Goal: Task Accomplishment & Management: Use online tool/utility

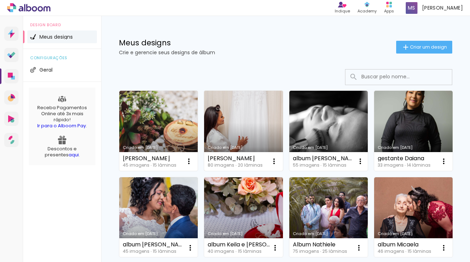
click at [238, 128] on link "Criado em [DATE]" at bounding box center [243, 131] width 78 height 80
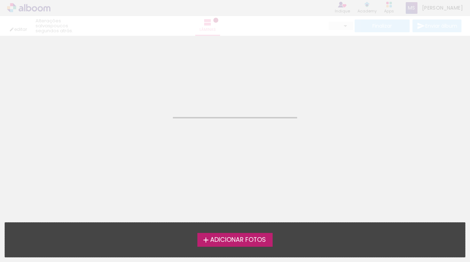
click at [238, 128] on neon-animated-pages "Confirmar Cancelar" at bounding box center [235, 131] width 470 height 262
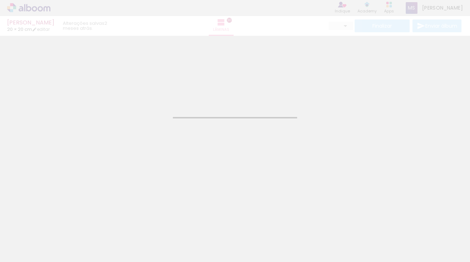
type input "JPG"
type input "Alta, 300 DPI"
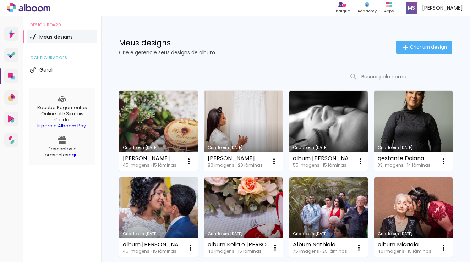
click at [163, 131] on link "Criado em [DATE]" at bounding box center [158, 131] width 78 height 80
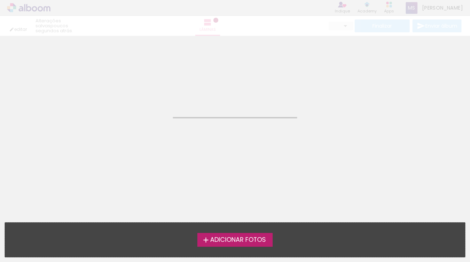
click at [163, 131] on neon-animated-pages "Confirmar Cancelar" at bounding box center [235, 131] width 470 height 262
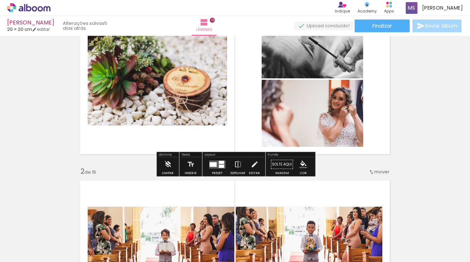
scroll to position [56, 0]
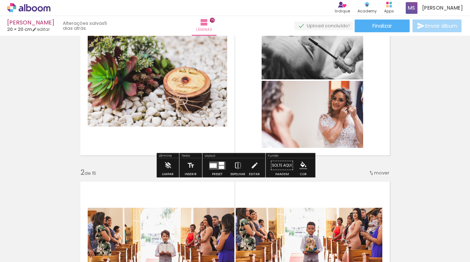
click at [220, 172] on div at bounding box center [217, 166] width 19 height 14
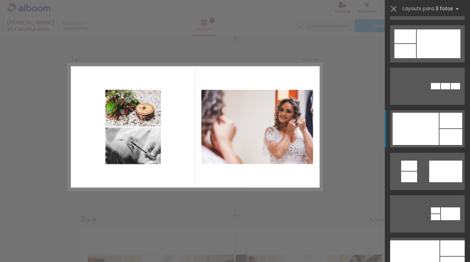
scroll to position [769, 0]
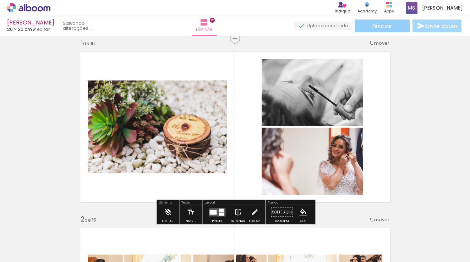
click at [396, 21] on paper-button "Finalizar" at bounding box center [382, 26] width 55 height 13
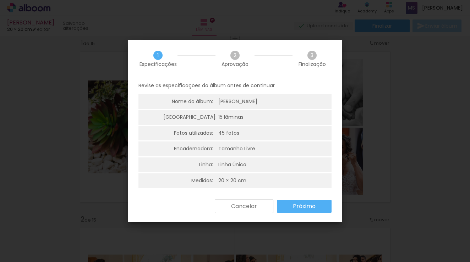
click at [0, 0] on slot "Próximo" at bounding box center [0, 0] width 0 height 0
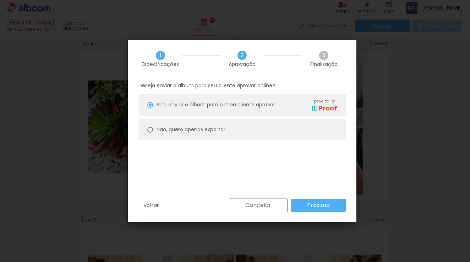
click at [0, 0] on slot "Não, quero apenas exportar" at bounding box center [0, 0] width 0 height 0
type paper-radio-button "on"
click at [0, 0] on slot "Cancelar" at bounding box center [0, 0] width 0 height 0
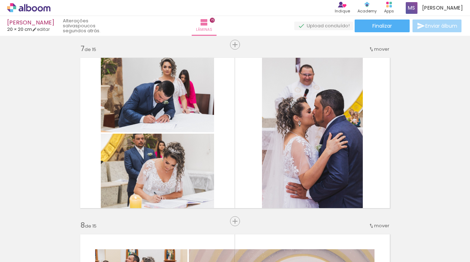
scroll to position [1064, 0]
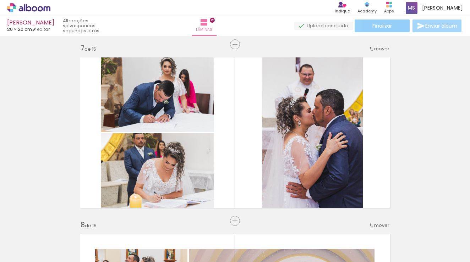
click at [392, 23] on paper-button "Finalizar" at bounding box center [382, 26] width 55 height 13
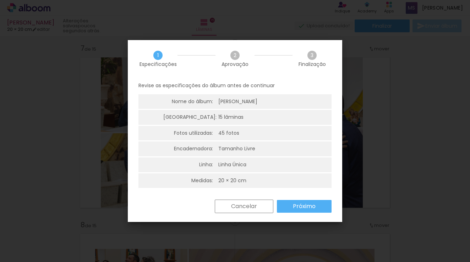
click at [0, 0] on slot "Próximo" at bounding box center [0, 0] width 0 height 0
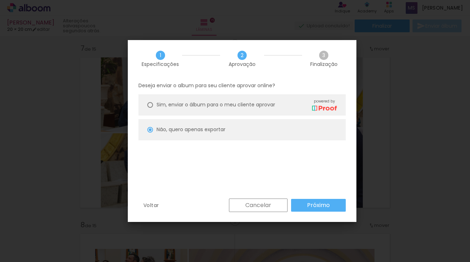
click at [0, 0] on slot "Próximo" at bounding box center [0, 0] width 0 height 0
type input "Alta, 300 DPI"
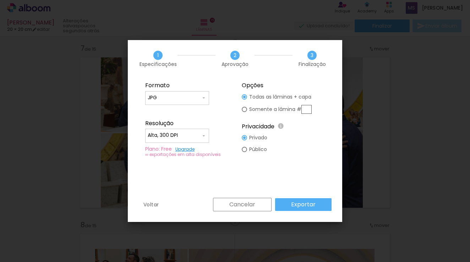
click at [0, 0] on slot "Público" at bounding box center [0, 0] width 0 height 0
type paper-radio-button "on"
click at [203, 137] on iron-icon at bounding box center [204, 136] width 6 height 6
click at [187, 134] on paper-item "Alta, 300 DPI" at bounding box center [177, 134] width 64 height 14
click at [0, 0] on slot "Exportar" at bounding box center [0, 0] width 0 height 0
